Goal: Find specific page/section: Find specific page/section

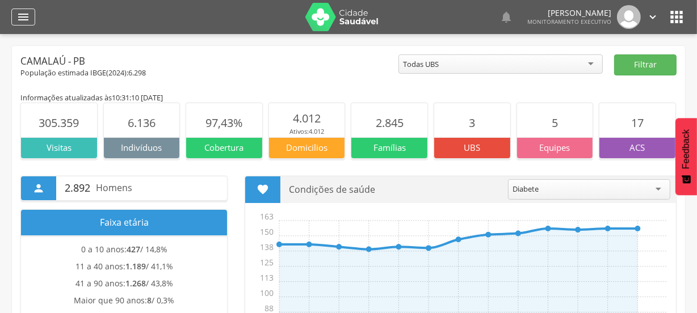
click at [19, 20] on icon "" at bounding box center [23, 17] width 14 height 14
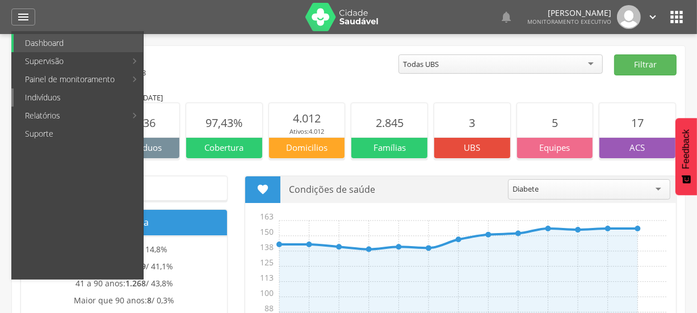
click at [40, 97] on link "Indivíduos" at bounding box center [78, 98] width 129 height 18
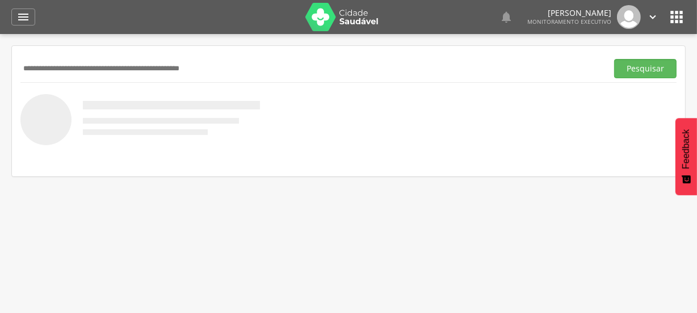
click at [100, 70] on input "text" at bounding box center [311, 68] width 582 height 19
type input "**********"
click at [635, 67] on button "Pesquisar" at bounding box center [645, 68] width 62 height 19
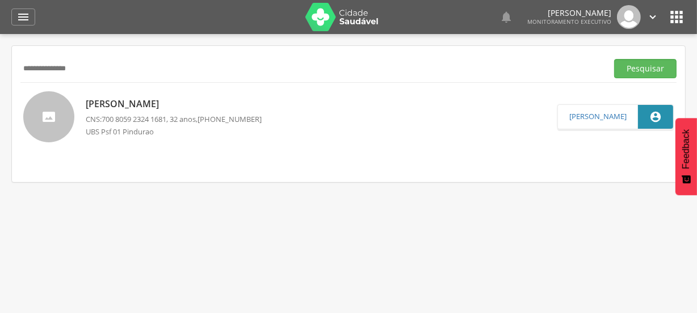
click at [370, 113] on link "[PERSON_NAME] CNS: 700 8059 2324 1681 , 32 anos, [PHONE_NUMBER] UBS Psf 01 Pind…" at bounding box center [290, 116] width 534 height 51
type input "**********"
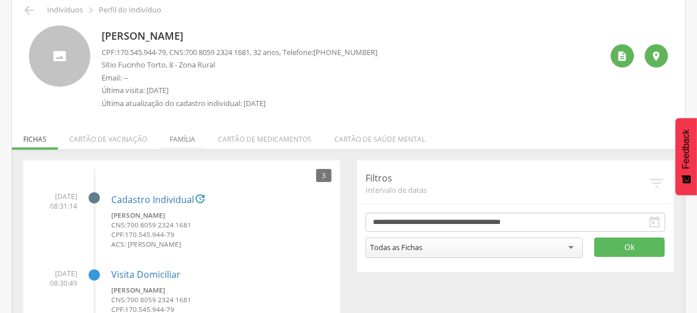
click at [185, 139] on li "Família" at bounding box center [182, 136] width 48 height 27
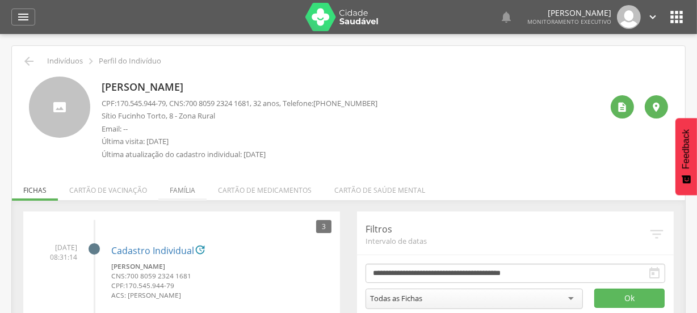
click at [176, 187] on li "Família" at bounding box center [182, 187] width 48 height 27
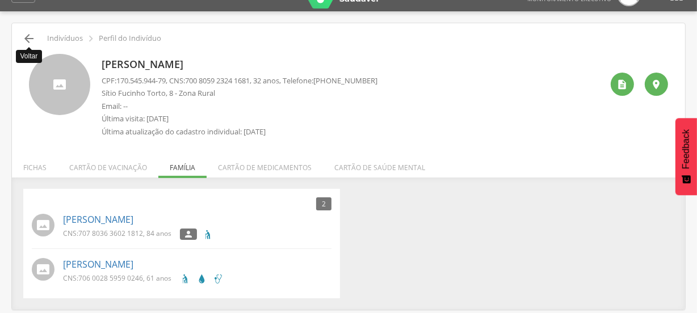
scroll to position [34, 0]
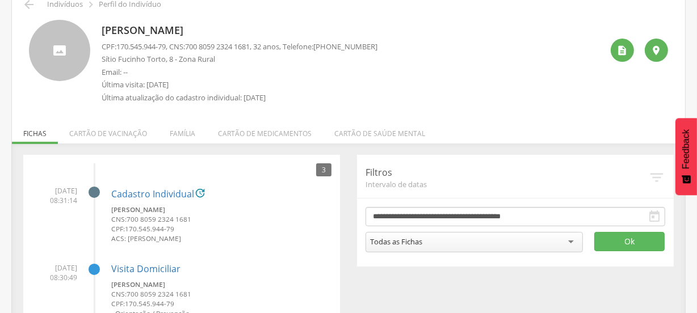
scroll to position [3, 0]
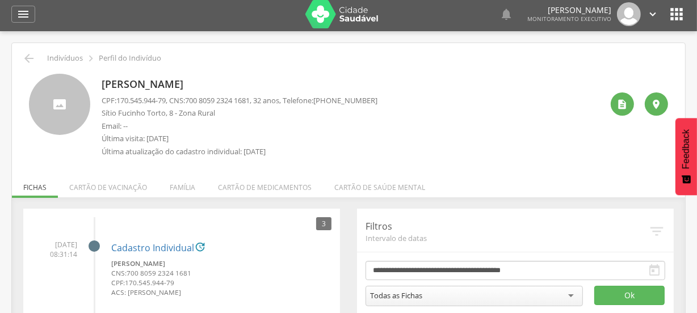
click at [176, 185] on li "Família" at bounding box center [182, 184] width 48 height 27
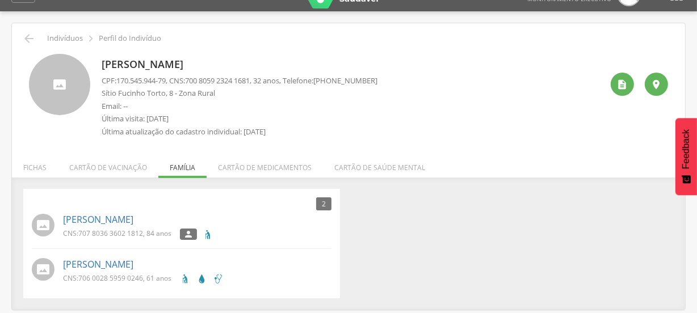
scroll to position [34, 0]
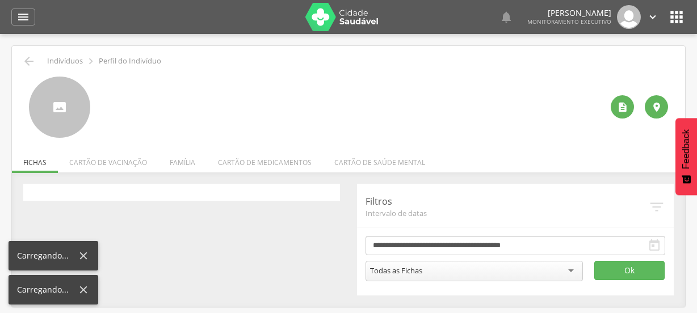
scroll to position [34, 0]
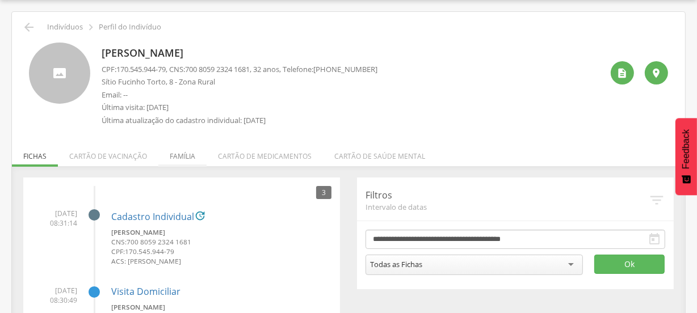
click at [185, 155] on li "Família" at bounding box center [182, 153] width 48 height 27
